Goal: Task Accomplishment & Management: Manage account settings

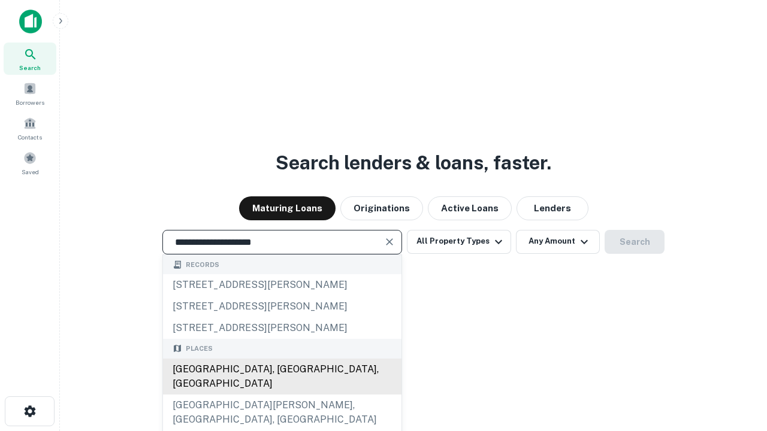
click at [282, 395] on div "[GEOGRAPHIC_DATA], [GEOGRAPHIC_DATA], [GEOGRAPHIC_DATA]" at bounding box center [282, 377] width 238 height 36
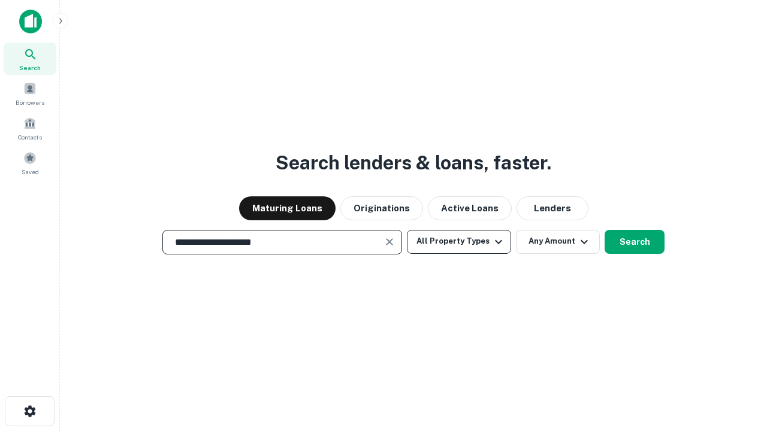
type input "**********"
click at [459, 241] on button "All Property Types" at bounding box center [459, 242] width 104 height 24
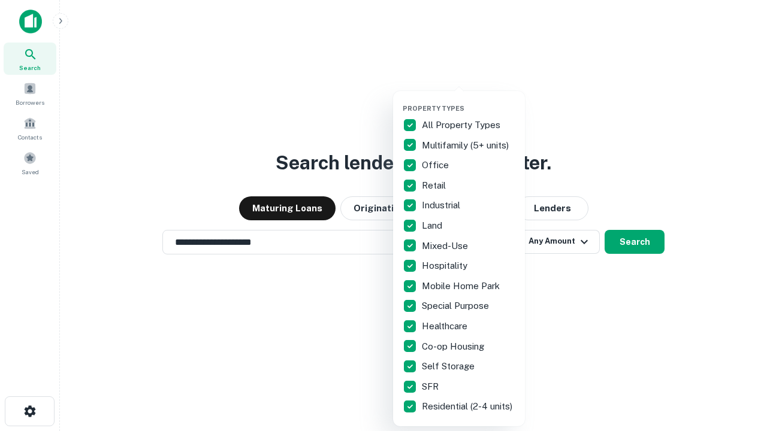
click at [468, 101] on button "button" at bounding box center [469, 101] width 132 height 1
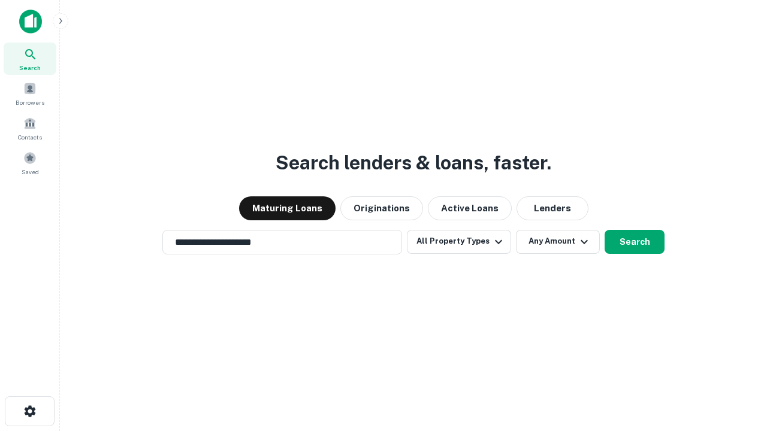
scroll to position [19, 0]
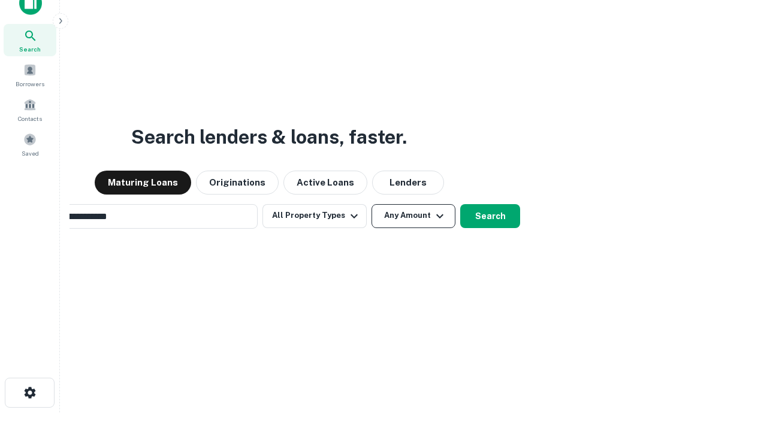
click at [371, 204] on button "Any Amount" at bounding box center [413, 216] width 84 height 24
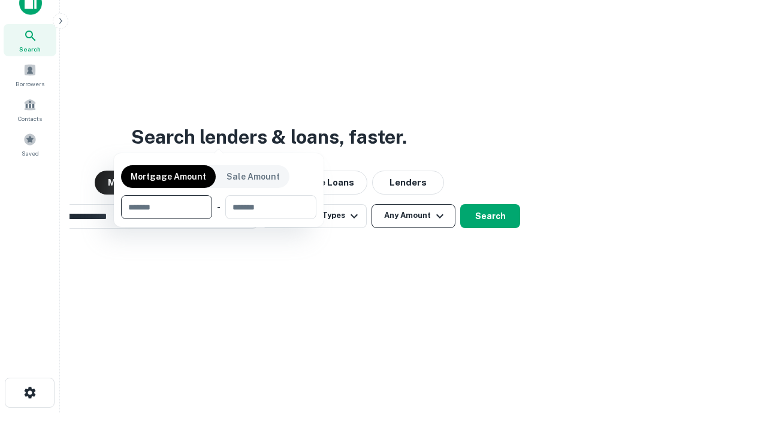
type input "*******"
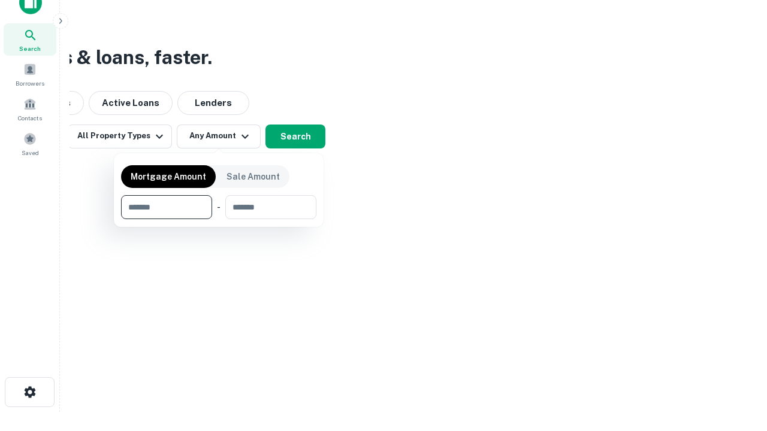
type input "*******"
click at [219, 219] on button "button" at bounding box center [218, 219] width 195 height 1
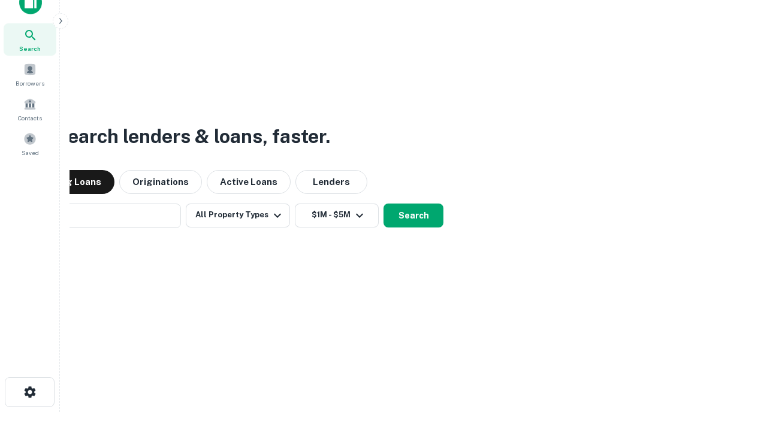
scroll to position [19, 0]
click at [383, 204] on button "Search" at bounding box center [413, 216] width 60 height 24
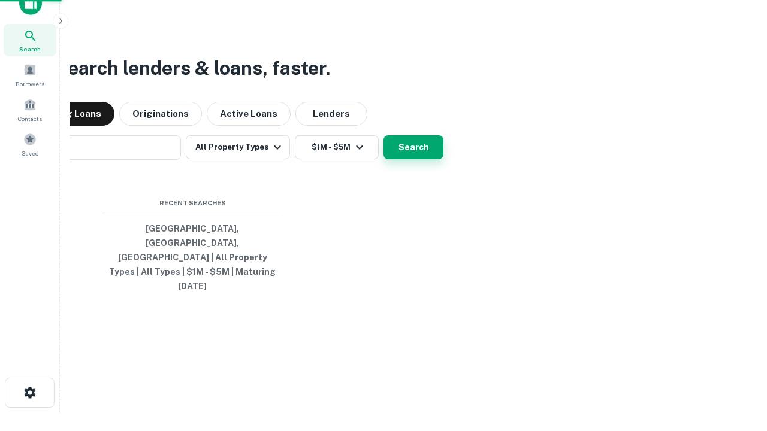
scroll to position [19, 0]
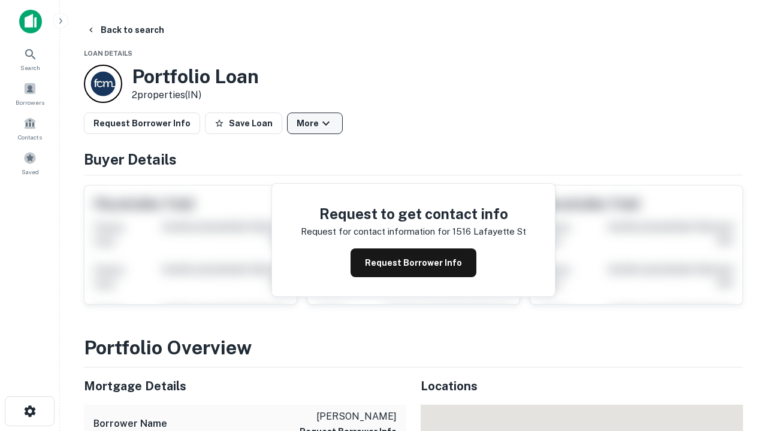
click at [314, 123] on button "More" at bounding box center [315, 124] width 56 height 22
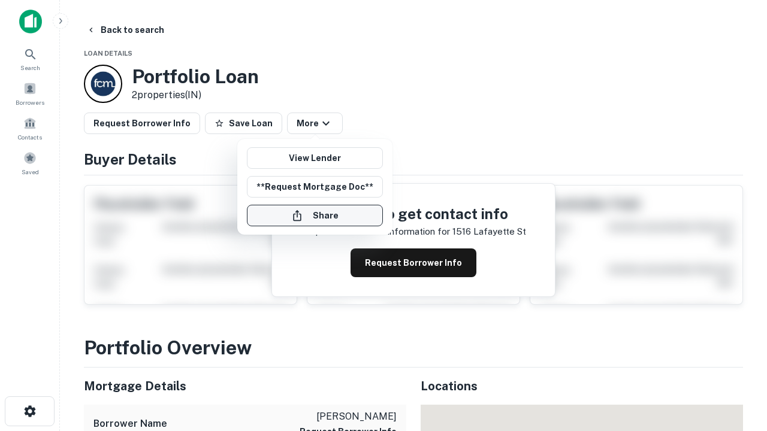
click at [314, 216] on button "Share" at bounding box center [315, 216] width 136 height 22
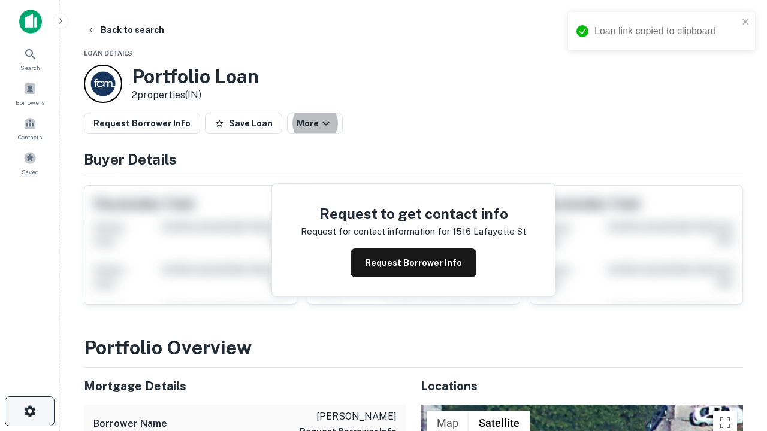
click at [29, 411] on icon "button" at bounding box center [30, 411] width 14 height 14
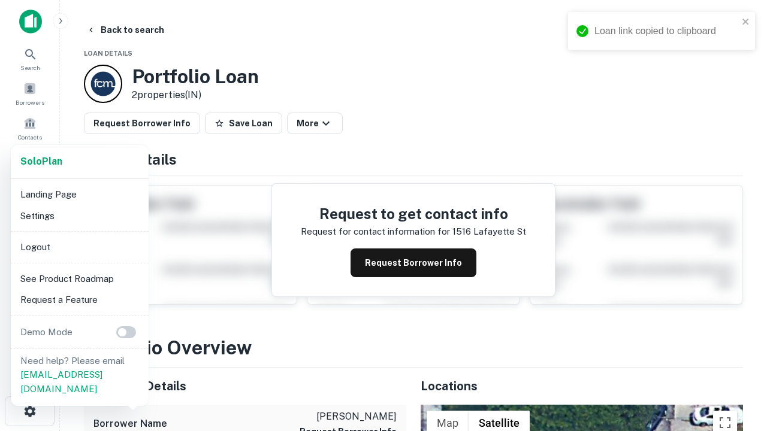
click at [79, 247] on li "Logout" at bounding box center [80, 248] width 128 height 22
